Goal: Task Accomplishment & Management: Complete application form

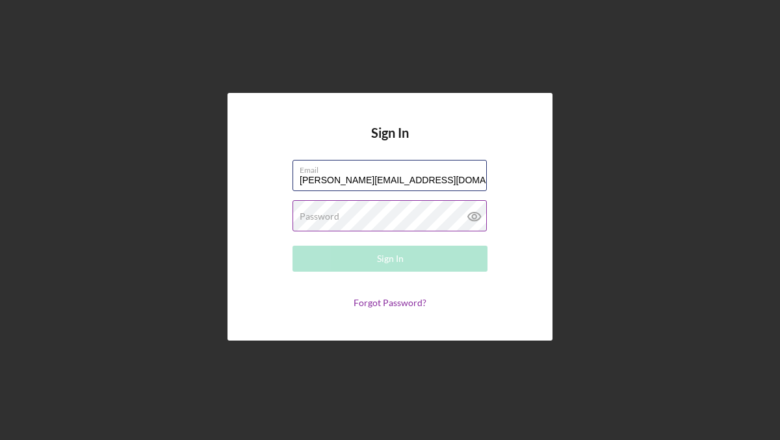
type input "[PERSON_NAME][EMAIL_ADDRESS][DOMAIN_NAME]"
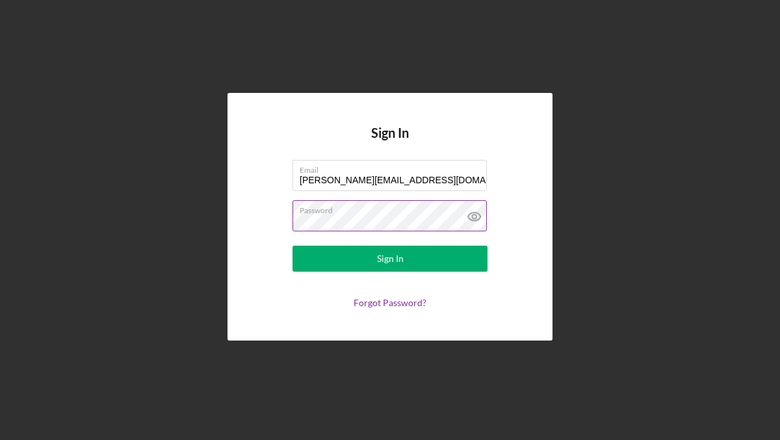
click at [474, 214] on icon at bounding box center [474, 216] width 4 height 4
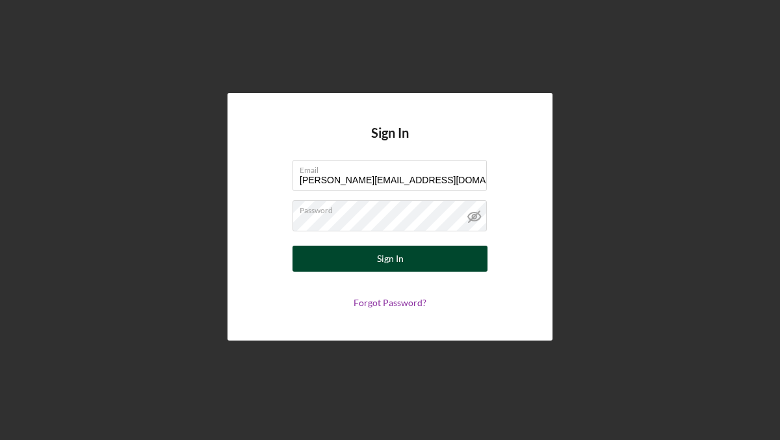
click at [331, 256] on button "Sign In" at bounding box center [389, 259] width 195 height 26
click at [330, 255] on button "Sign In" at bounding box center [389, 259] width 195 height 26
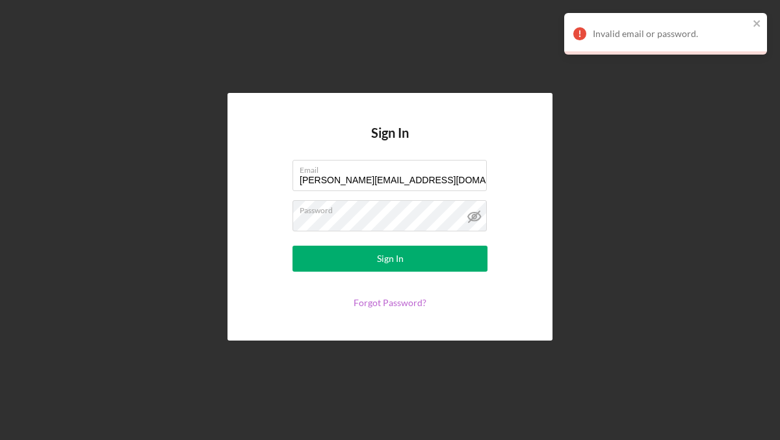
click at [381, 303] on link "Forgot Password?" at bounding box center [389, 302] width 73 height 11
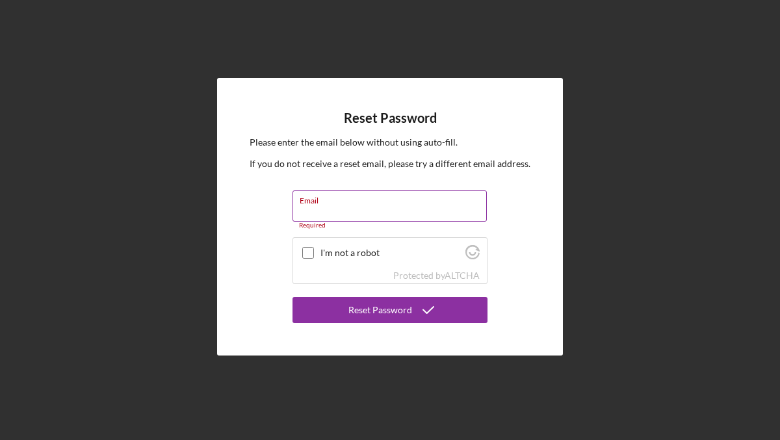
click at [388, 203] on label "Email" at bounding box center [392, 198] width 187 height 14
click at [388, 203] on input "Email" at bounding box center [389, 205] width 194 height 31
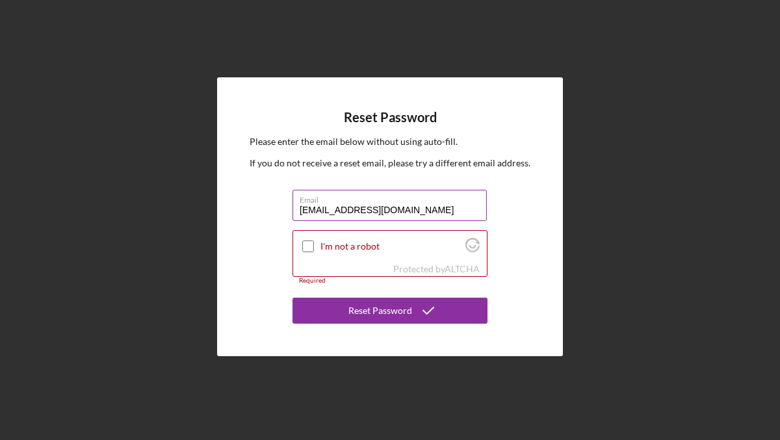
type input "karenvesprini@yahoo.com"
click at [306, 244] on input "I'm not a robot" at bounding box center [308, 246] width 12 height 12
checkbox input "true"
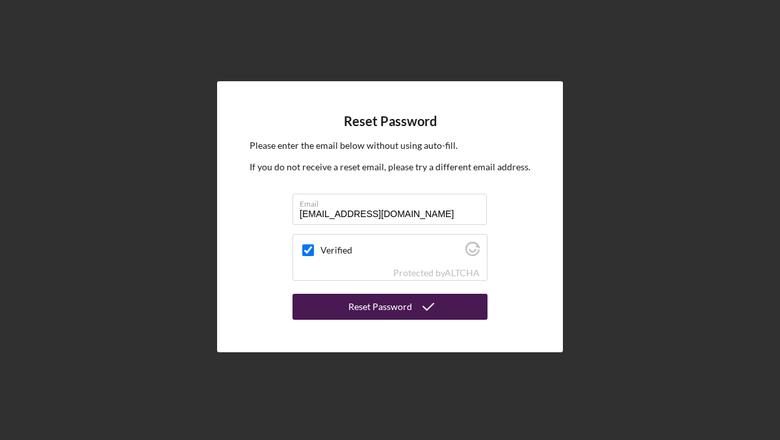
click at [358, 306] on div "Reset Password" at bounding box center [380, 307] width 64 height 26
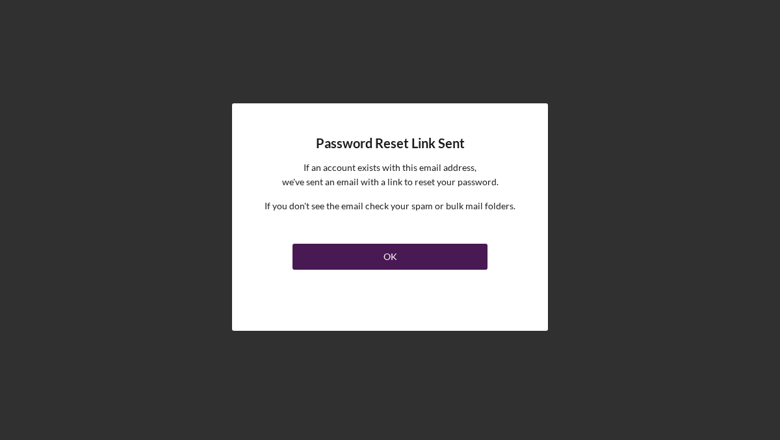
click at [385, 253] on div "OK" at bounding box center [390, 257] width 14 height 26
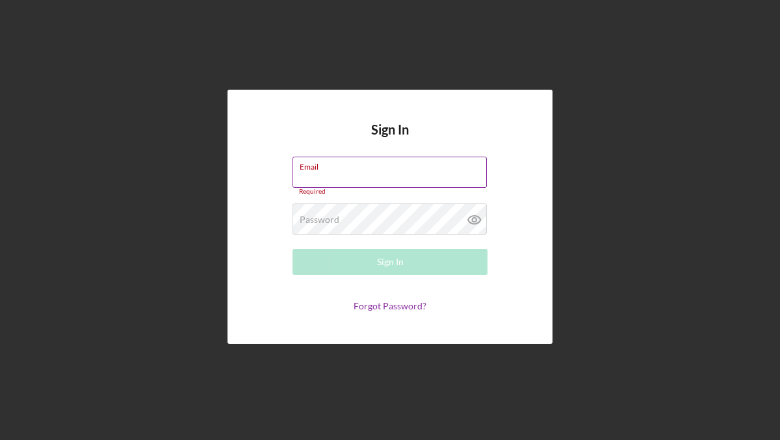
click at [337, 174] on input "Email" at bounding box center [389, 172] width 194 height 31
click at [326, 222] on label "Password" at bounding box center [319, 219] width 40 height 10
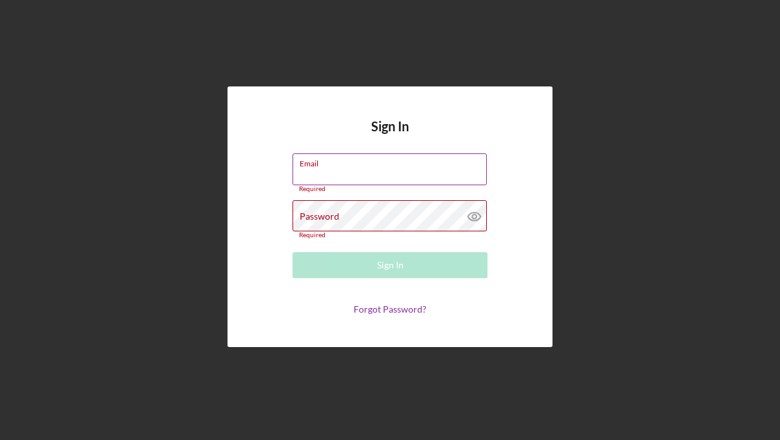
click at [327, 176] on input "Email" at bounding box center [389, 168] width 194 height 31
click at [362, 309] on link "Forgot Password?" at bounding box center [389, 308] width 73 height 11
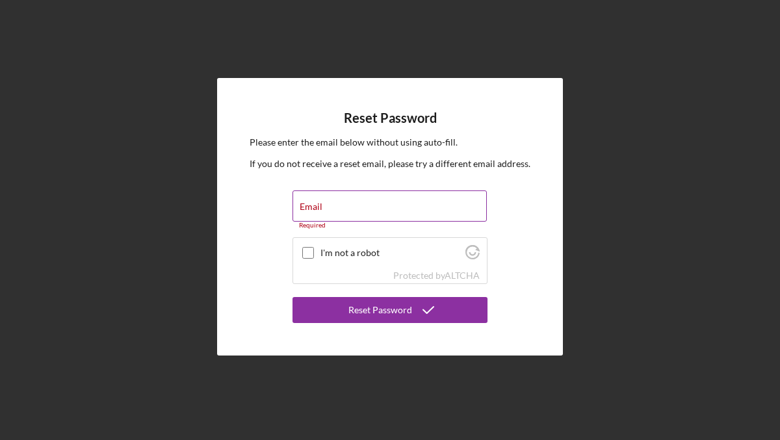
click at [341, 207] on div "Email Required" at bounding box center [389, 209] width 195 height 39
click at [315, 204] on label "Email" at bounding box center [310, 206] width 23 height 10
click at [315, 204] on input "Email" at bounding box center [389, 205] width 194 height 31
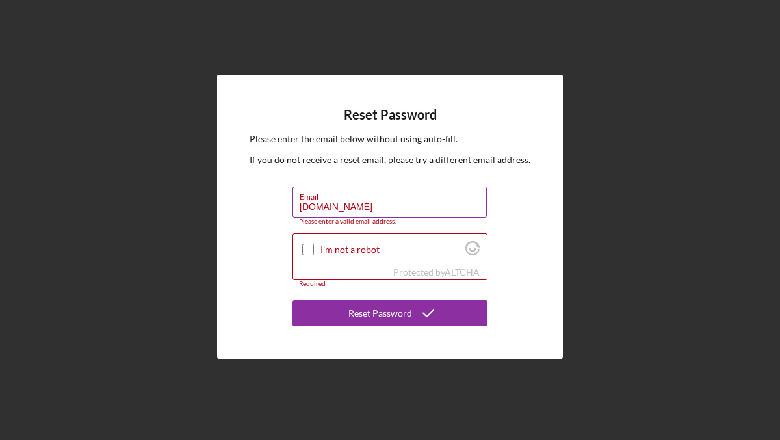
click at [327, 205] on input "karenvlittlemelodieschildcare.com" at bounding box center [389, 201] width 194 height 31
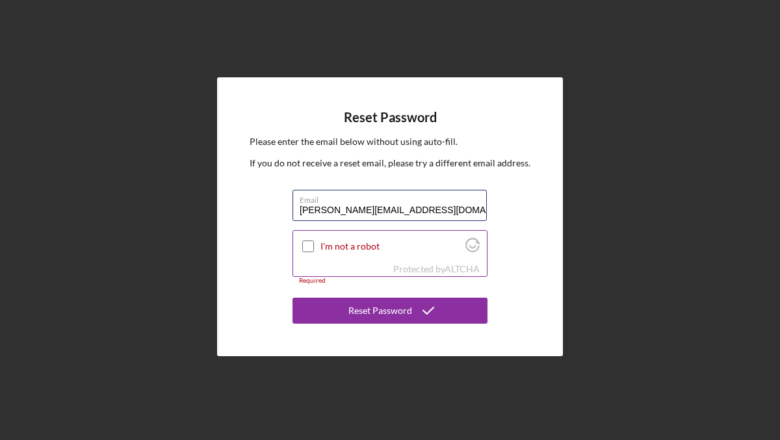
type input "karenv@littlemelodieschildcare.com"
click at [308, 253] on div at bounding box center [308, 246] width 16 height 16
click at [307, 245] on input "I'm not a robot" at bounding box center [308, 246] width 12 height 12
checkbox input "true"
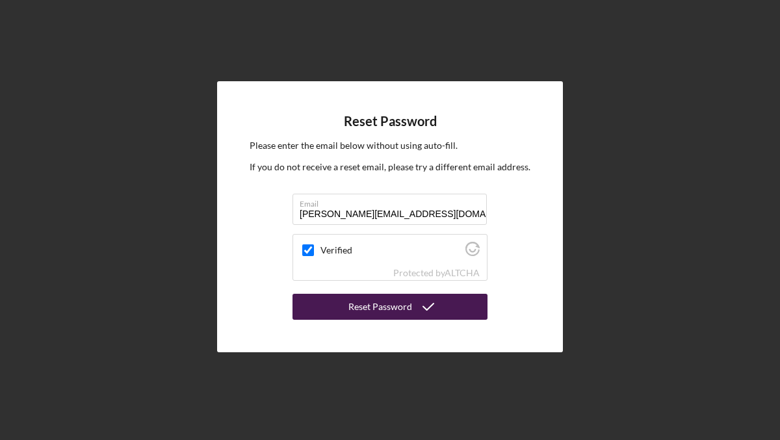
click at [350, 307] on button "Reset Password" at bounding box center [389, 307] width 195 height 26
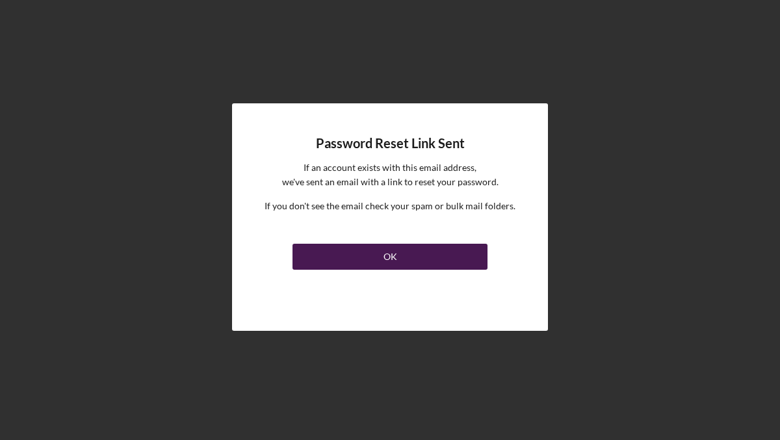
click at [398, 256] on button "OK" at bounding box center [389, 257] width 195 height 26
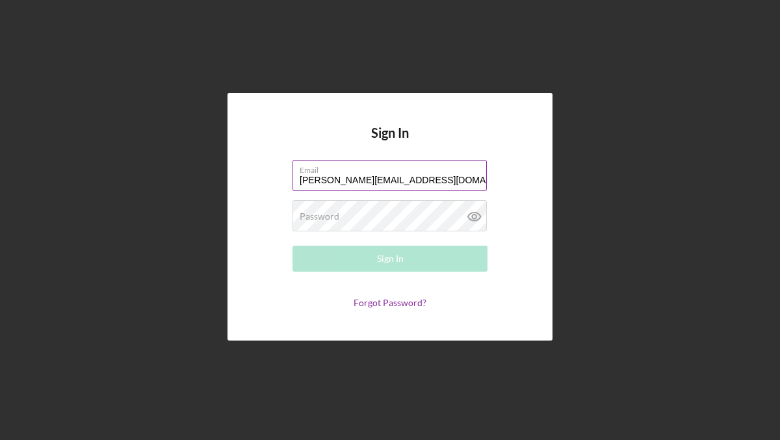
type input "karenv@littlemelodieschildcare.com"
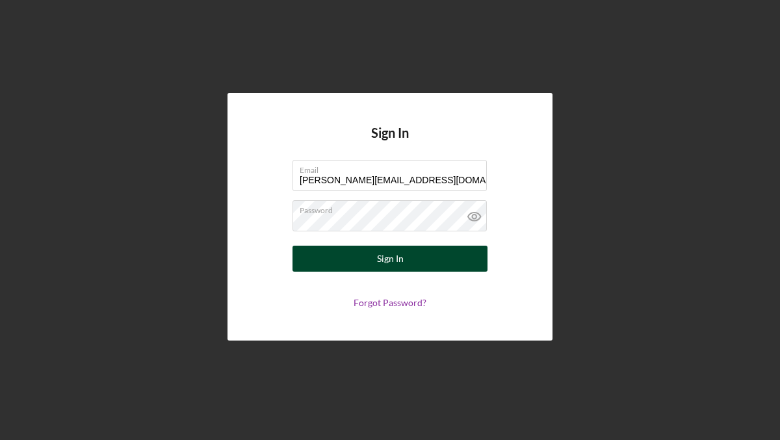
click at [342, 264] on button "Sign In" at bounding box center [389, 259] width 195 height 26
click at [344, 259] on button "Sign In" at bounding box center [389, 259] width 195 height 26
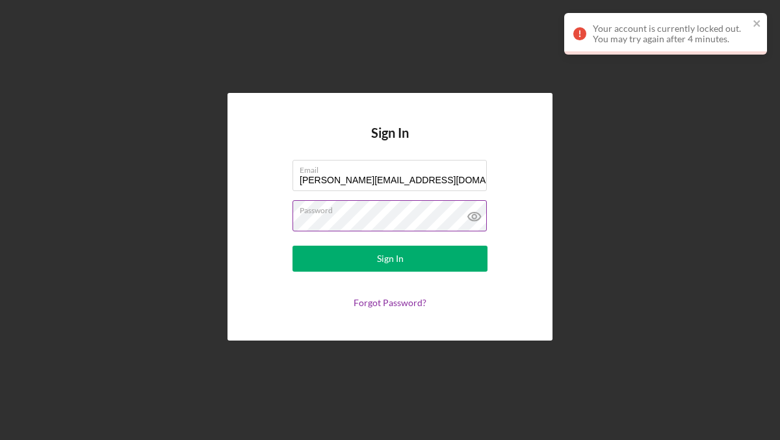
click at [480, 218] on icon at bounding box center [474, 216] width 32 height 32
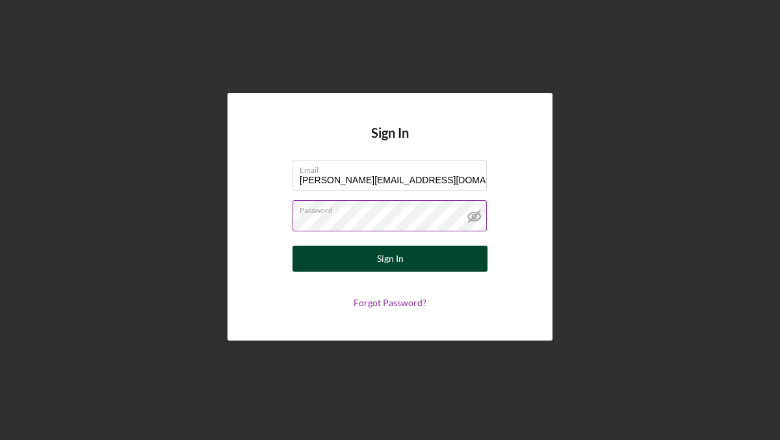
click at [403, 258] on button "Sign In" at bounding box center [389, 259] width 195 height 26
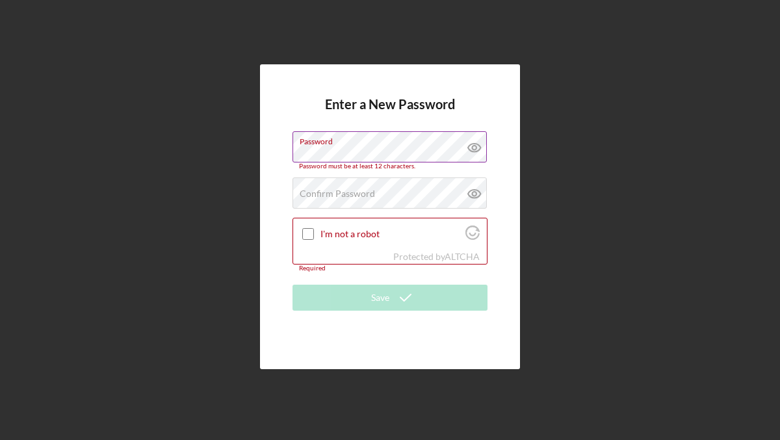
click at [472, 147] on icon at bounding box center [474, 147] width 32 height 32
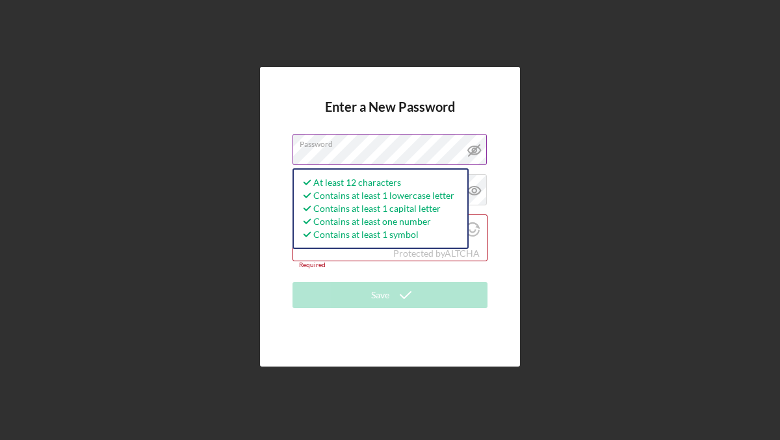
click at [327, 267] on div "Required" at bounding box center [389, 265] width 195 height 8
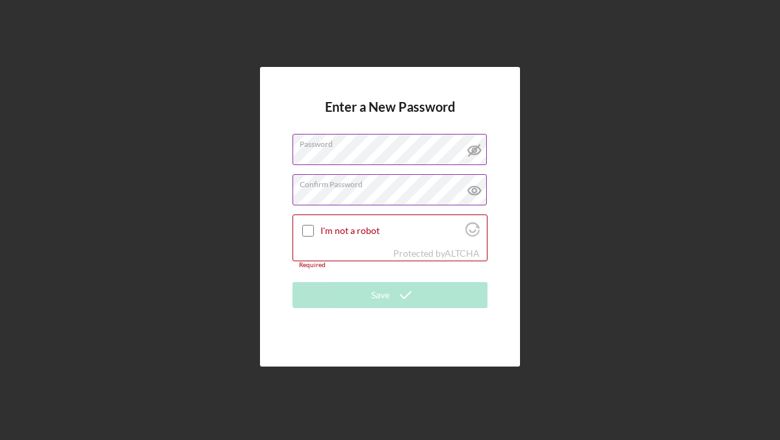
click at [319, 182] on div "Confirm Password Passwords do not match." at bounding box center [389, 190] width 195 height 32
click at [307, 231] on input "I'm not a robot" at bounding box center [308, 231] width 12 height 12
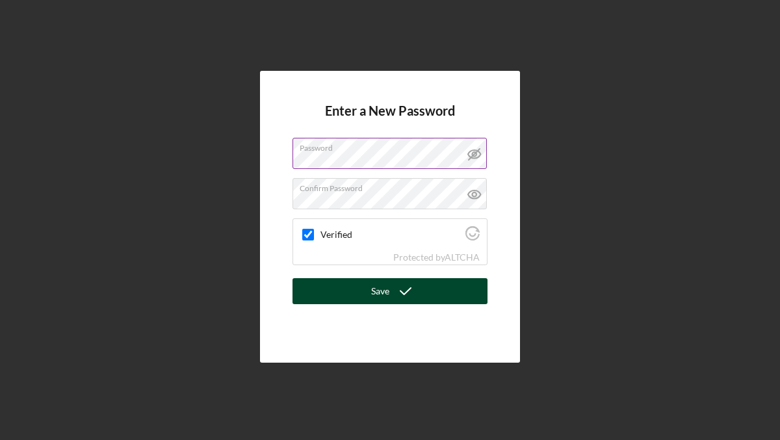
click at [366, 295] on button "Save" at bounding box center [389, 291] width 195 height 26
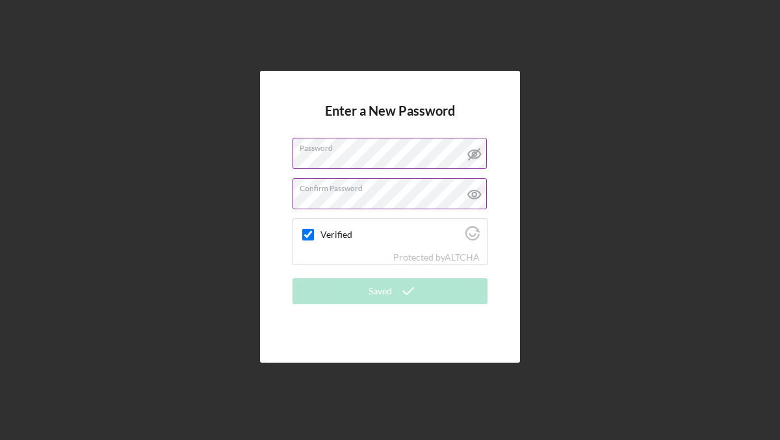
click at [477, 192] on icon at bounding box center [474, 194] width 32 height 32
click at [541, 318] on div "Enter a New Password Password Confirm Password Verified Protected by ALTCHA Sav…" at bounding box center [389, 216] width 767 height 433
click at [568, 182] on div "Enter a New Password Password Confirm Password Verified Protected by ALTCHA Sav…" at bounding box center [389, 216] width 767 height 433
click at [513, 29] on div "Enter a New Password Password Confirm Password Verified Protected by ALTCHA Sav…" at bounding box center [389, 216] width 767 height 433
click at [366, 157] on div "Password" at bounding box center [389, 154] width 195 height 32
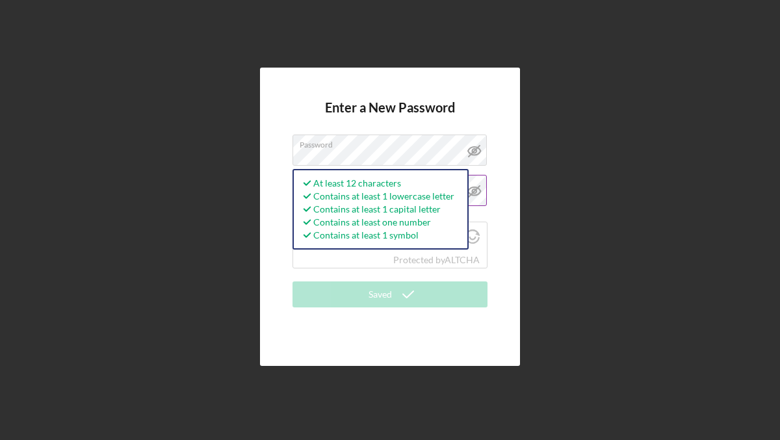
click at [266, 185] on div "Enter a New Password Password At least 12 characters Contains at least 1 lowerc…" at bounding box center [390, 217] width 260 height 298
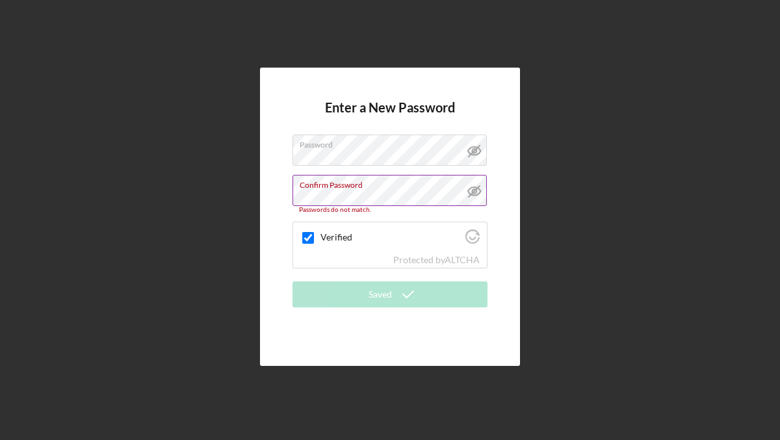
click at [332, 187] on div "Confirm Password Passwords do not match." at bounding box center [389, 194] width 195 height 39
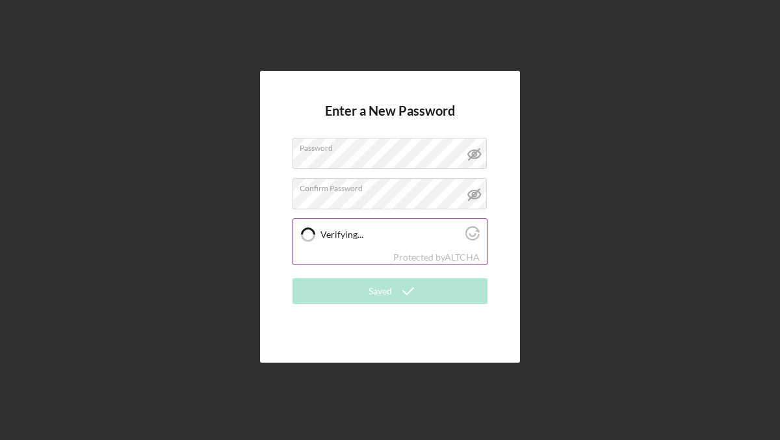
click at [366, 246] on div "Verifying..." at bounding box center [390, 234] width 194 height 31
checkbox input "true"
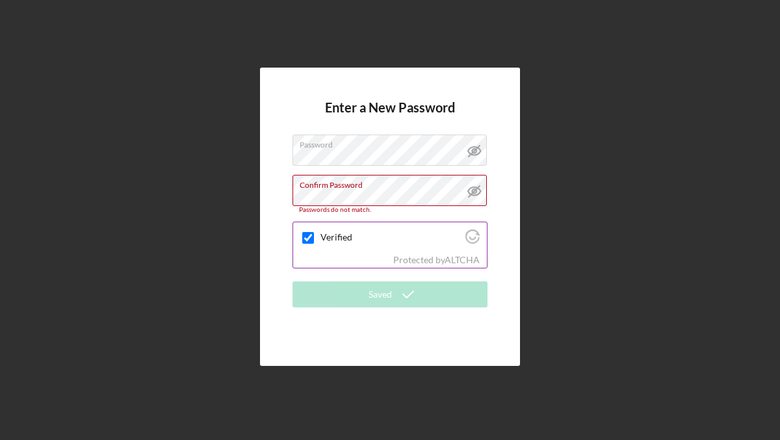
click at [346, 253] on div "Protected by [PERSON_NAME]" at bounding box center [390, 260] width 194 height 14
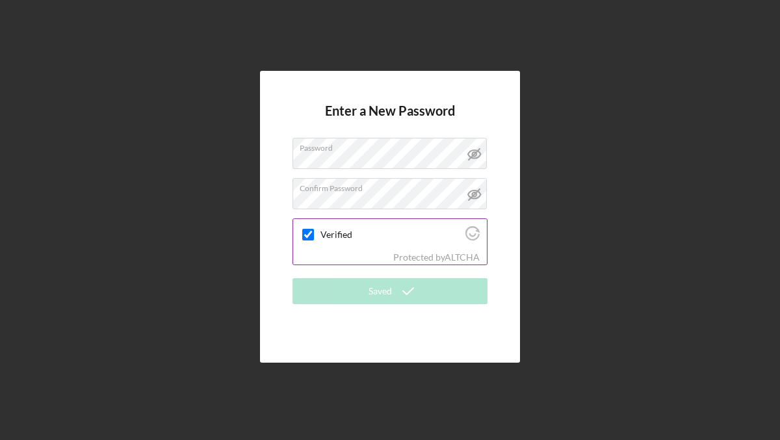
click at [338, 252] on div "Protected by [PERSON_NAME]" at bounding box center [390, 257] width 194 height 14
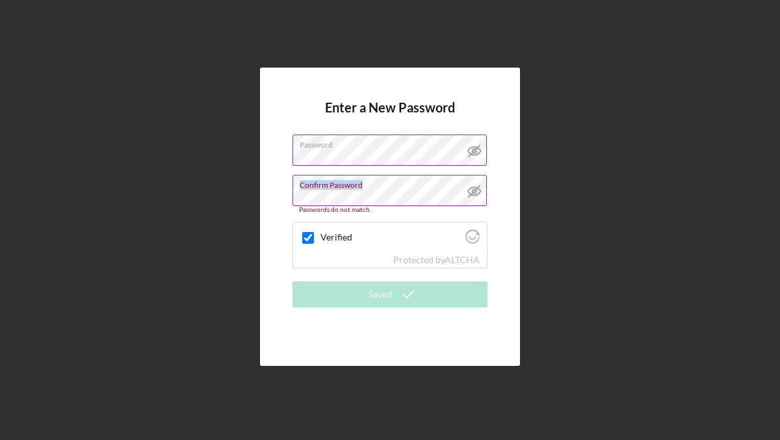
click at [366, 190] on div "Confirm Password Passwords do not match." at bounding box center [389, 194] width 195 height 39
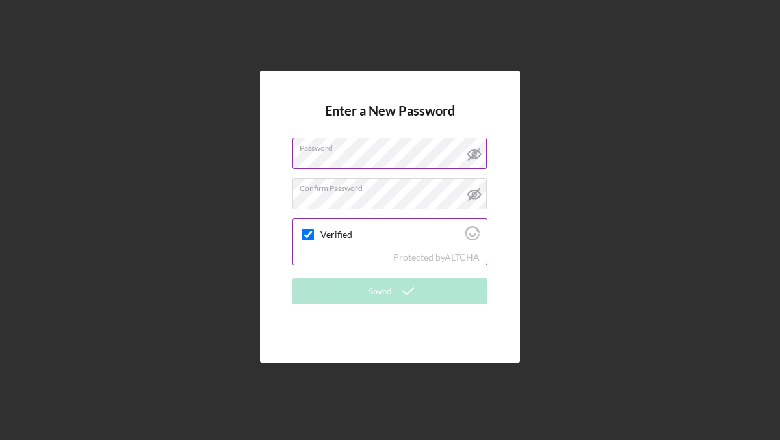
click at [343, 246] on div "Verified" at bounding box center [390, 234] width 194 height 31
click at [362, 246] on div "Verified" at bounding box center [390, 234] width 194 height 31
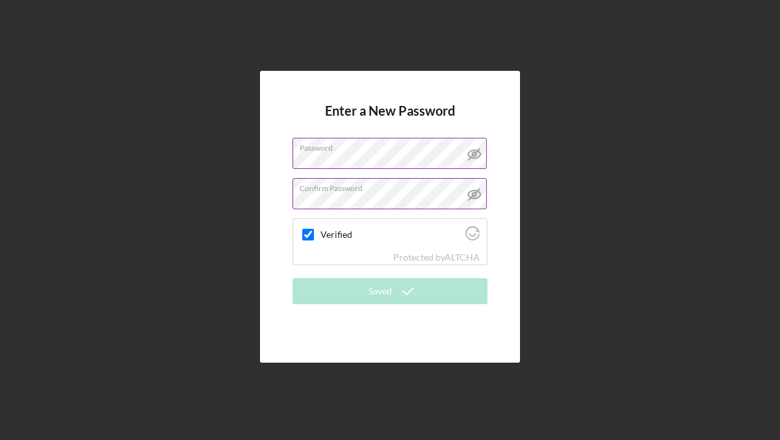
click at [381, 192] on label "Confirm Password" at bounding box center [392, 186] width 187 height 14
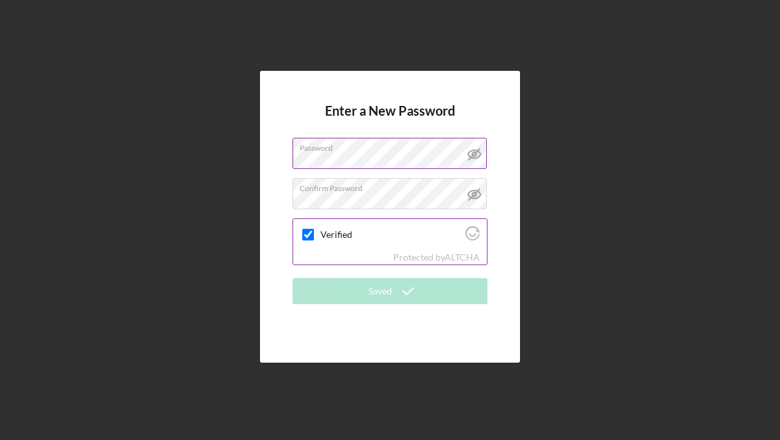
click at [379, 227] on div "Verified" at bounding box center [390, 234] width 194 height 31
click at [309, 227] on div at bounding box center [308, 235] width 16 height 16
click at [369, 242] on div "Verified" at bounding box center [390, 234] width 194 height 31
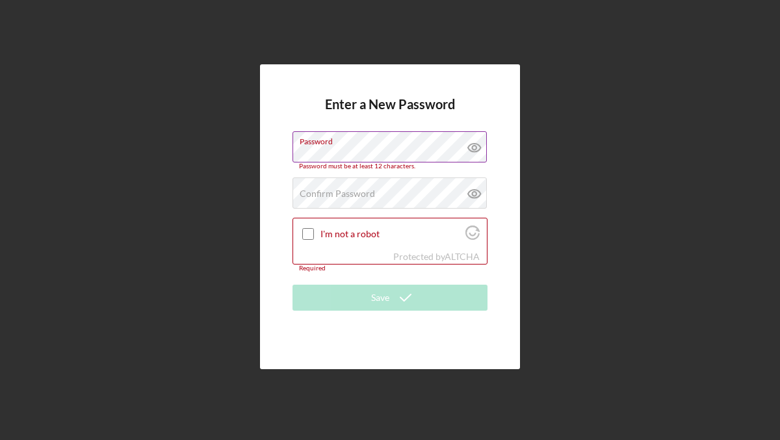
click at [480, 151] on icon at bounding box center [474, 147] width 32 height 32
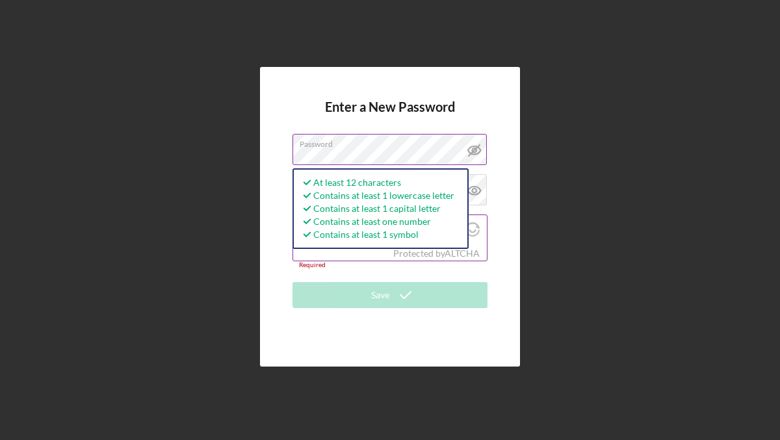
click at [306, 256] on div "Protected by [PERSON_NAME]" at bounding box center [390, 253] width 194 height 14
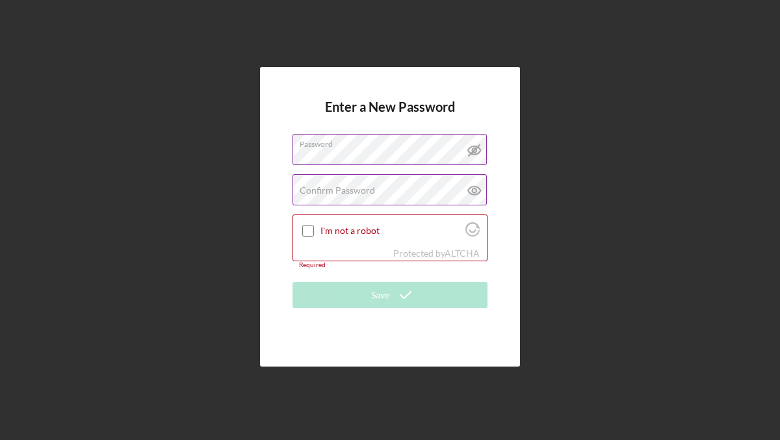
click at [320, 194] on label "Confirm Password" at bounding box center [336, 190] width 75 height 10
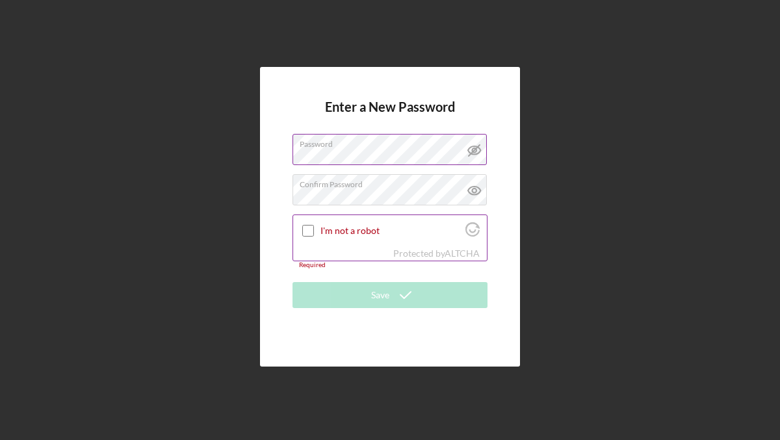
click at [312, 231] on input "I'm not a robot" at bounding box center [308, 231] width 12 height 12
checkbox input "true"
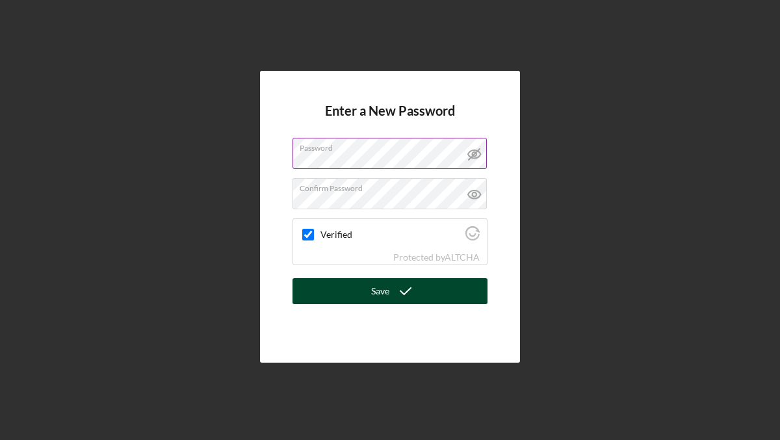
click at [344, 292] on button "Save" at bounding box center [389, 291] width 195 height 26
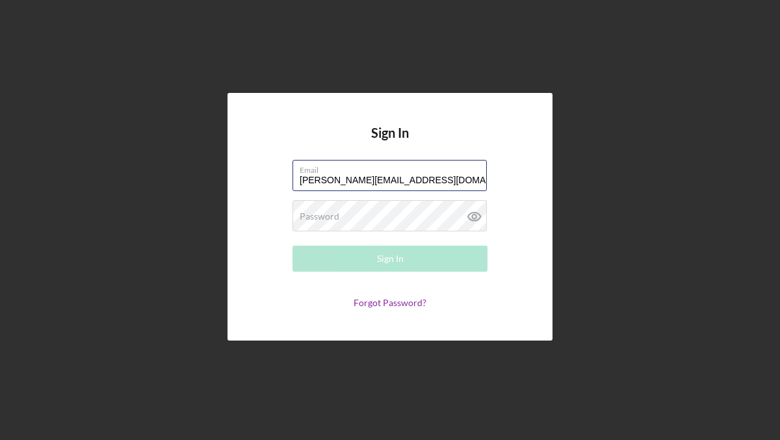
type input "karenv@littlemelodieschildcare.com"
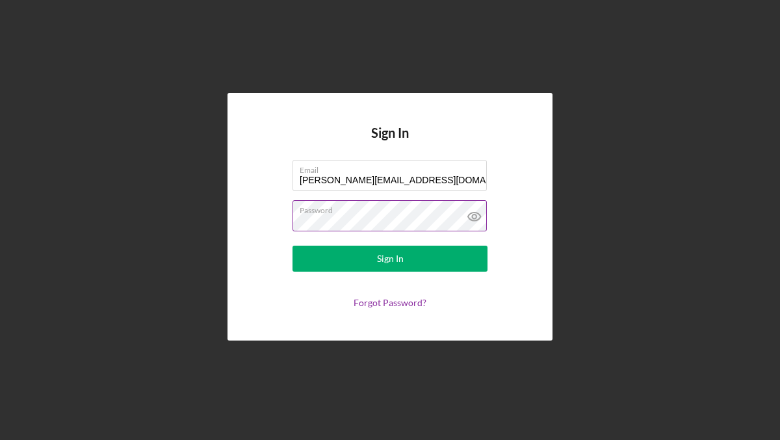
click at [472, 216] on icon at bounding box center [474, 216] width 32 height 32
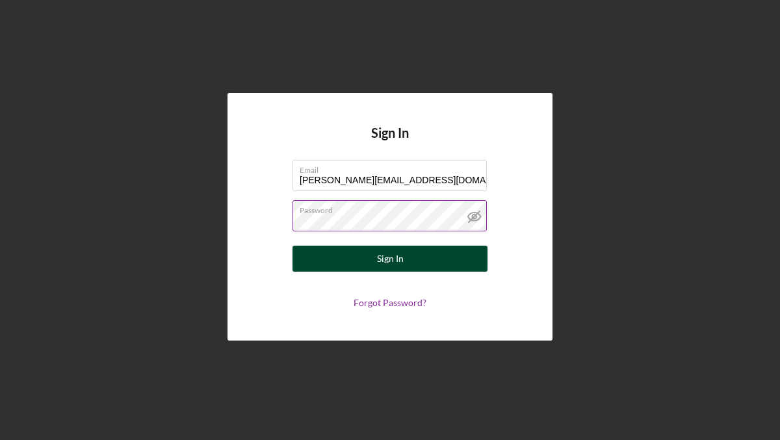
click at [431, 253] on button "Sign In" at bounding box center [389, 259] width 195 height 26
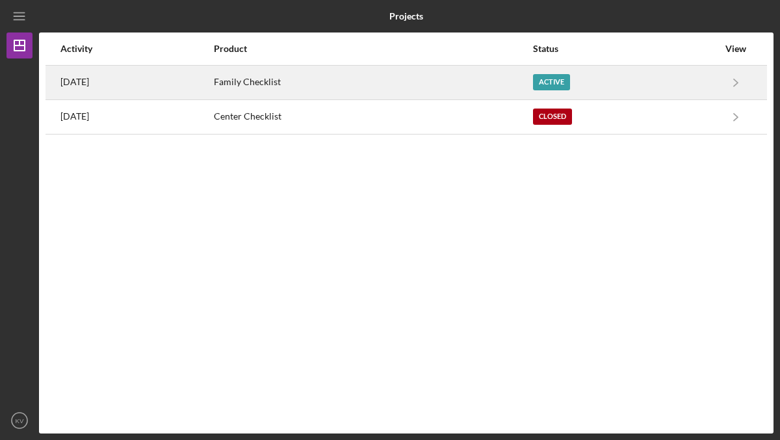
click at [569, 78] on div "Active" at bounding box center [551, 82] width 37 height 16
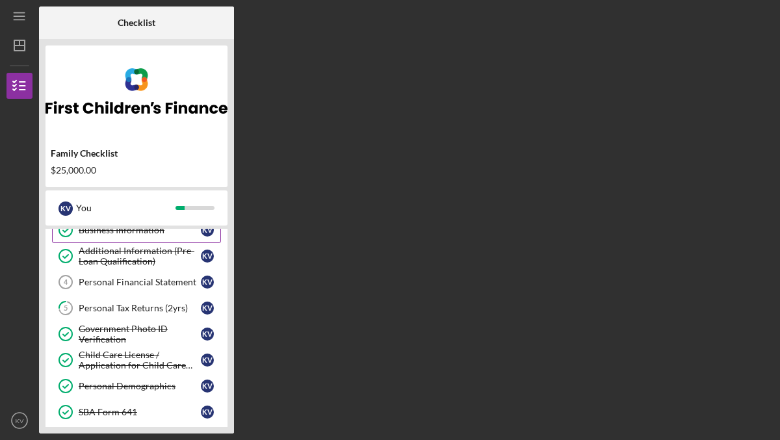
scroll to position [70, 0]
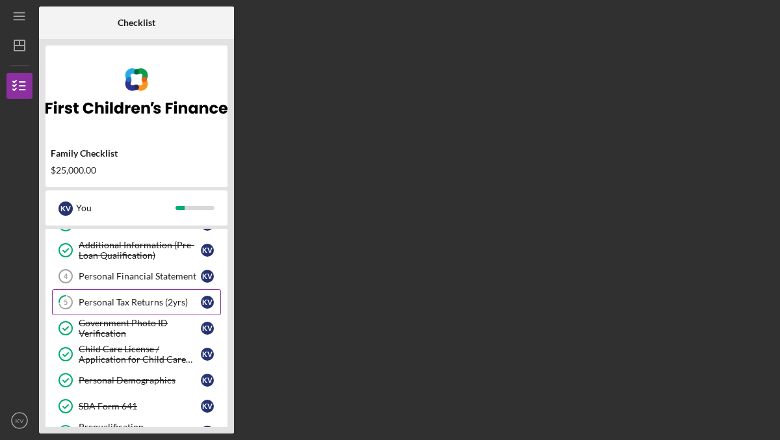
click at [155, 303] on div "Personal Tax Returns (2yrs)" at bounding box center [140, 302] width 122 height 10
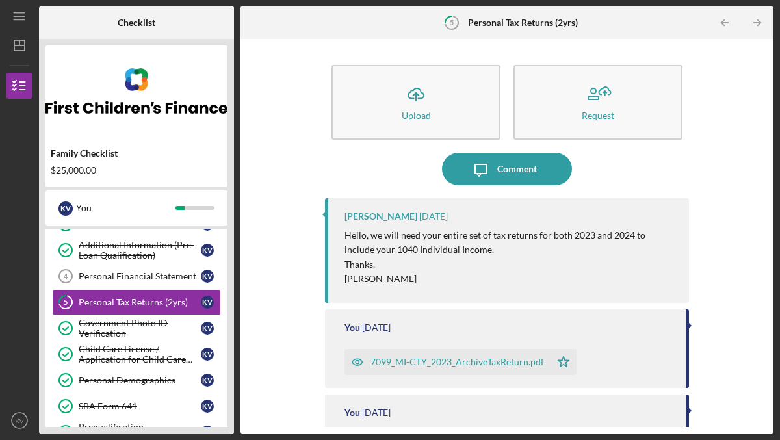
click at [475, 361] on div "7099_MI-CTY_2023_ArchiveTaxReturn.pdf" at bounding box center [456, 362] width 173 height 10
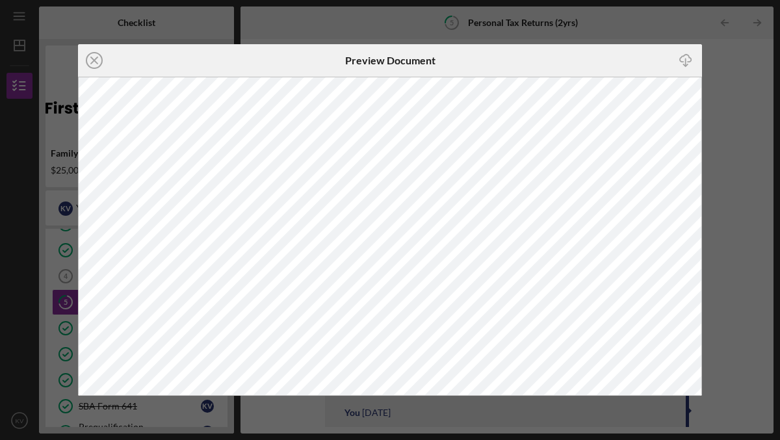
click at [729, 173] on div "Icon/Close Preview Document Icon/Download" at bounding box center [390, 220] width 780 height 440
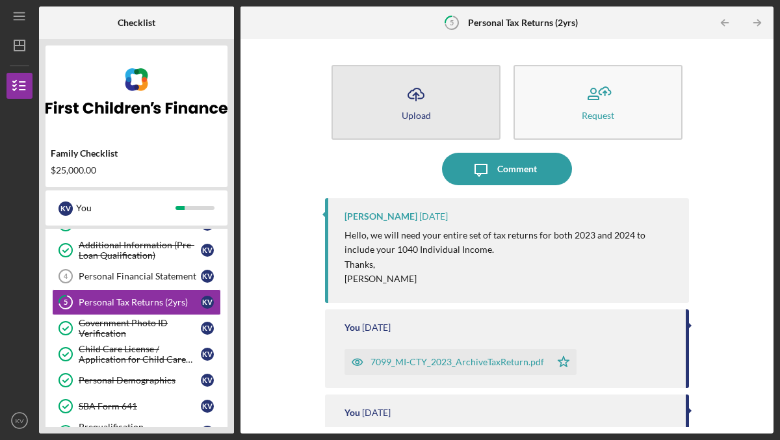
click at [418, 108] on icon "Icon/Upload" at bounding box center [416, 94] width 32 height 32
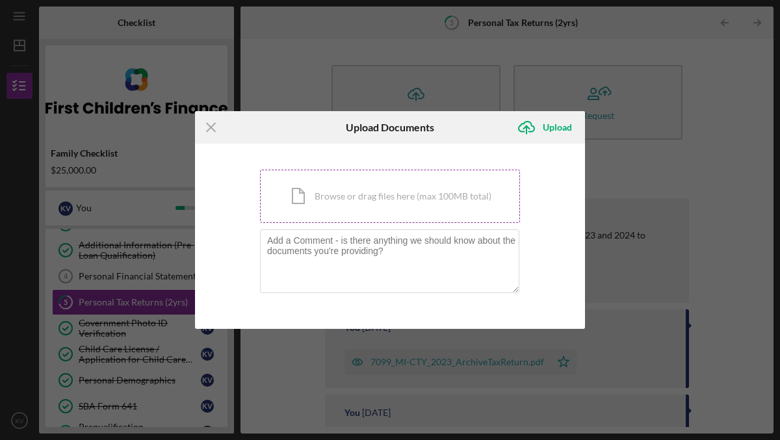
click at [348, 201] on div "Icon/Document Browse or drag files here (max 100MB total) Tap to choose files o…" at bounding box center [390, 196] width 260 height 53
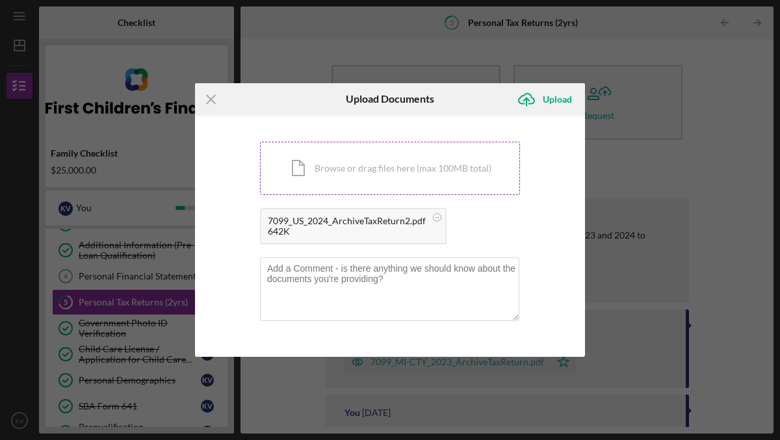
click at [391, 172] on div "Icon/Document Browse or drag files here (max 100MB total) Tap to choose files o…" at bounding box center [390, 168] width 260 height 53
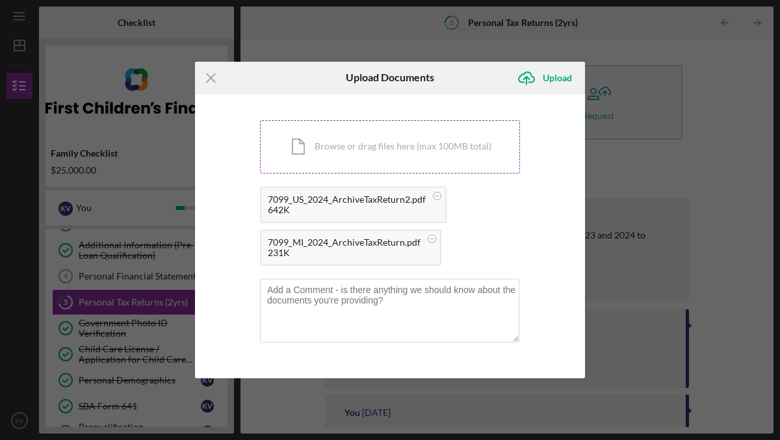
click at [418, 157] on div "Icon/Document Browse or drag files here (max 100MB total) Tap to choose files o…" at bounding box center [390, 146] width 260 height 53
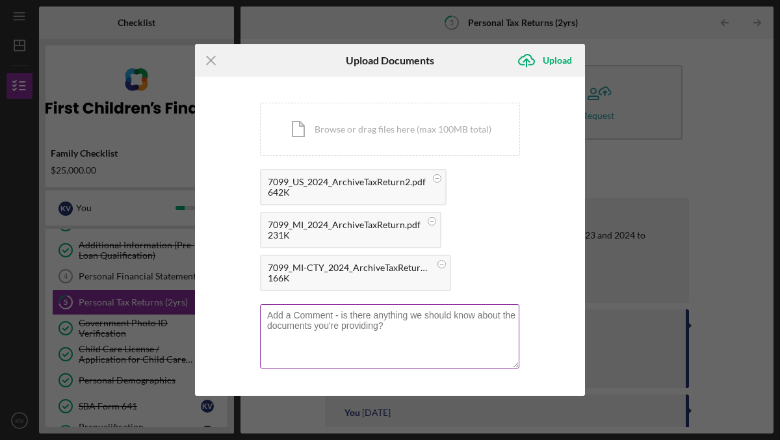
click at [421, 315] on textarea at bounding box center [389, 336] width 259 height 64
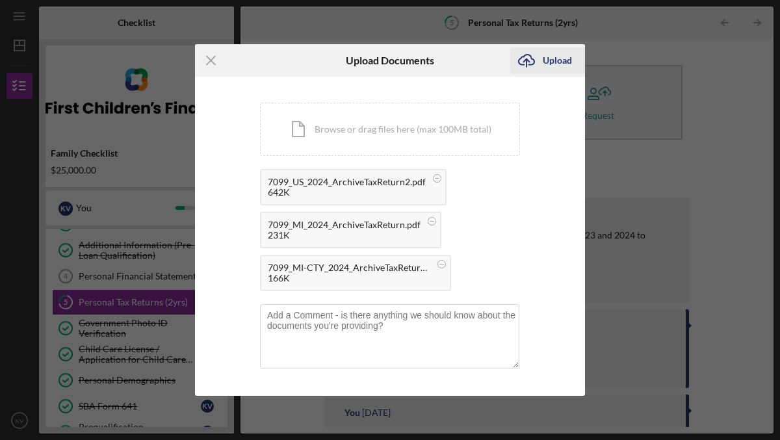
click at [558, 61] on div "Upload" at bounding box center [556, 60] width 29 height 26
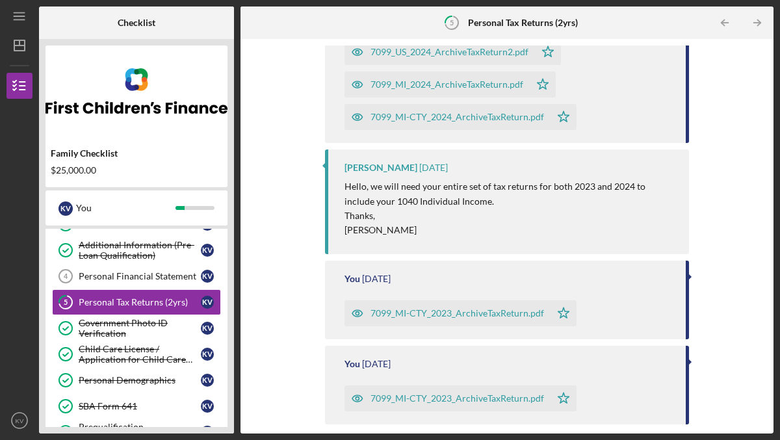
scroll to position [353, 0]
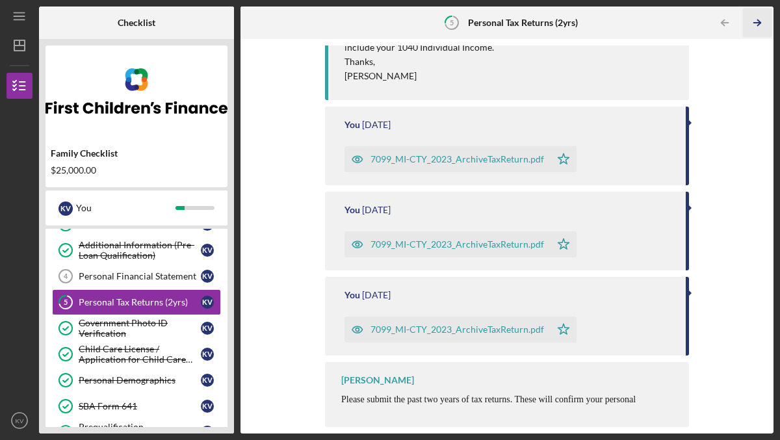
click at [759, 21] on polyline "button" at bounding box center [758, 23] width 3 height 6
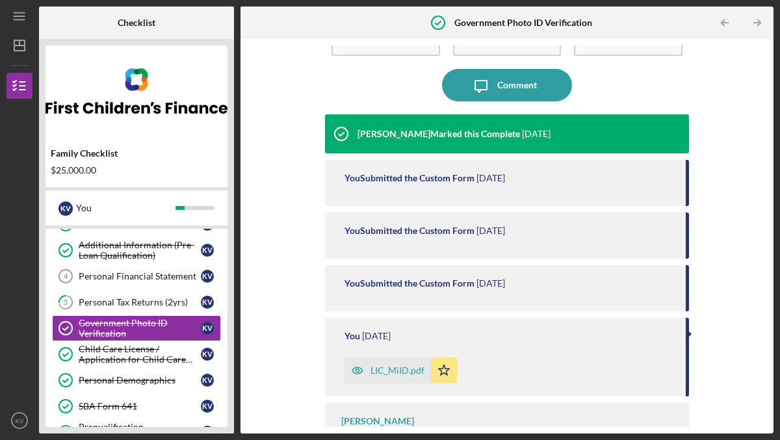
scroll to position [91, 0]
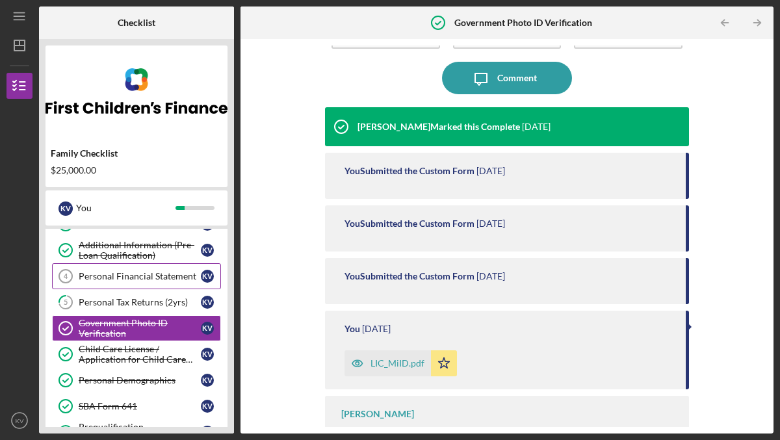
click at [167, 277] on div "Personal Financial Statement" at bounding box center [140, 276] width 122 height 10
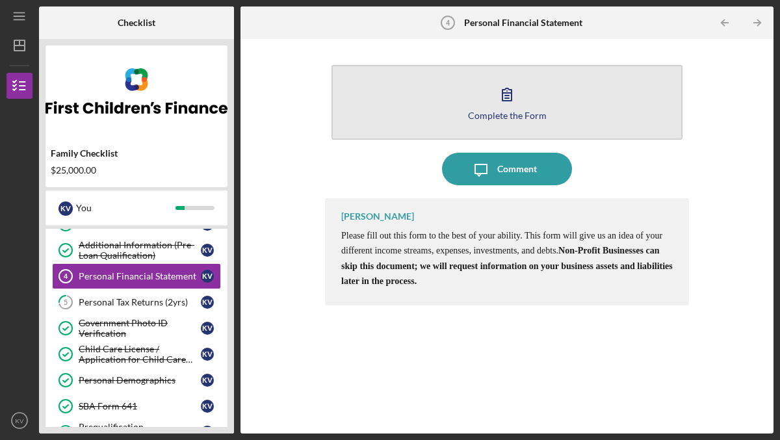
click at [500, 99] on icon "button" at bounding box center [506, 94] width 32 height 32
